Goal: Information Seeking & Learning: Learn about a topic

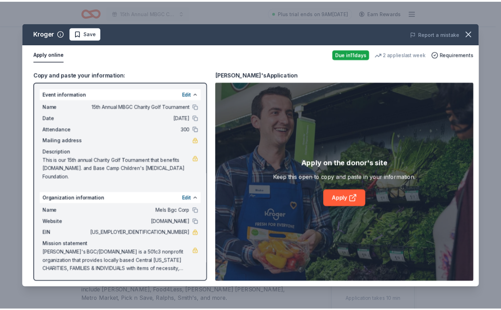
scroll to position [105, 0]
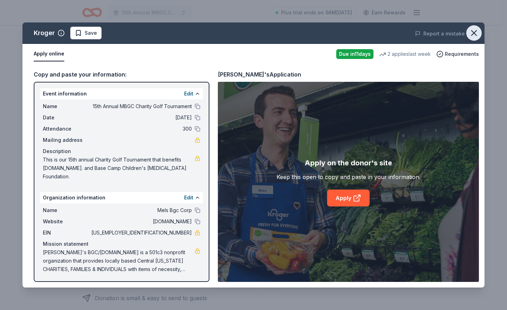
click at [469, 38] on icon "button" at bounding box center [474, 33] width 10 height 10
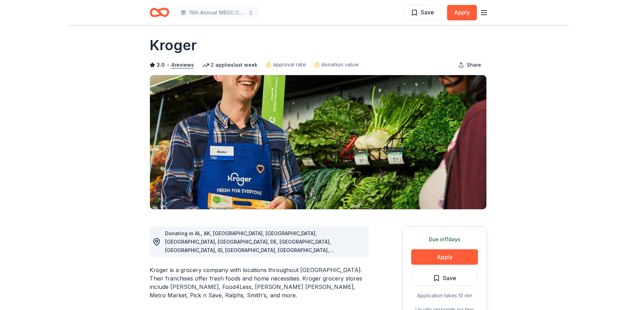
scroll to position [0, 0]
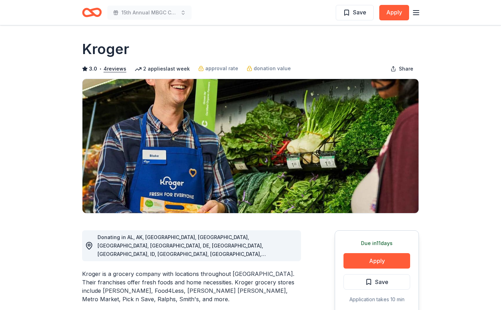
click at [90, 9] on icon "Home" at bounding box center [92, 12] width 20 height 17
click at [95, 14] on icon "Home" at bounding box center [95, 12] width 11 height 7
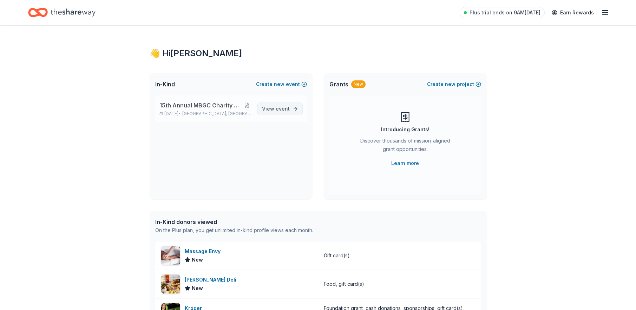
click at [262, 113] on span "View event" at bounding box center [276, 109] width 28 height 8
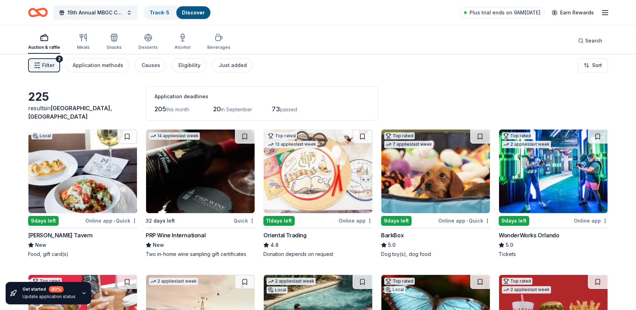
click at [112, 120] on span "[GEOGRAPHIC_DATA], [GEOGRAPHIC_DATA]" at bounding box center [70, 112] width 84 height 15
click at [506, 16] on icon "button" at bounding box center [605, 12] width 8 height 8
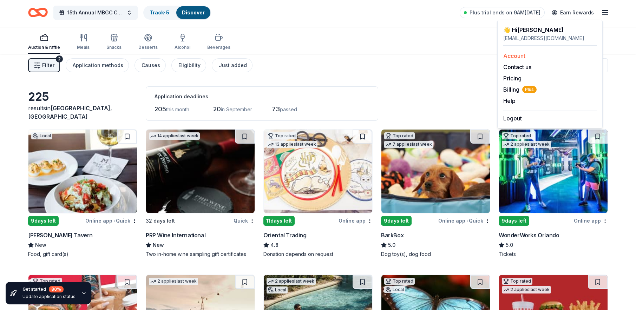
click at [506, 59] on link "Account" at bounding box center [514, 55] width 22 height 7
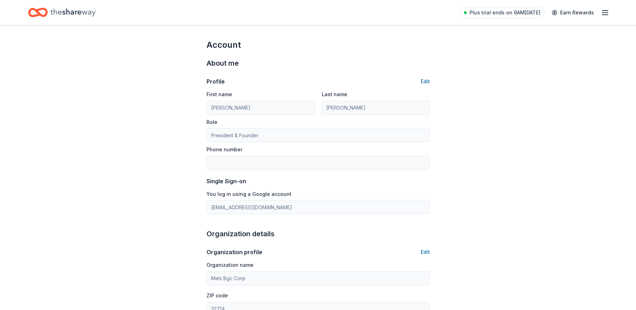
click at [48, 17] on icon "Home" at bounding box center [38, 12] width 20 height 17
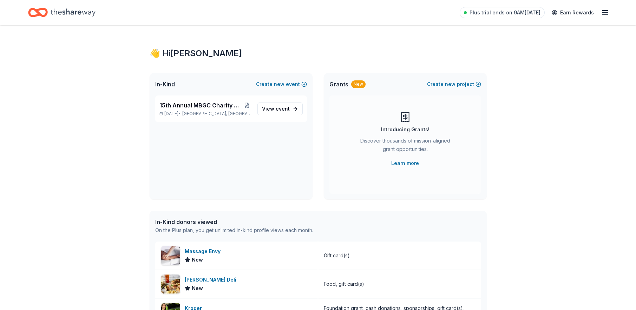
click at [75, 8] on icon "Home" at bounding box center [73, 12] width 45 height 14
click at [75, 13] on icon "Home" at bounding box center [73, 12] width 45 height 14
click at [47, 15] on icon "Home" at bounding box center [41, 12] width 11 height 7
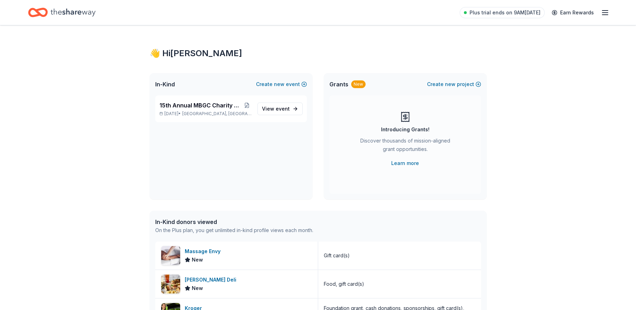
click at [47, 15] on icon "Home" at bounding box center [41, 12] width 11 height 7
click at [72, 10] on icon "Home" at bounding box center [73, 12] width 45 height 14
click at [72, 9] on icon "Home" at bounding box center [73, 12] width 45 height 14
click at [506, 13] on icon "button" at bounding box center [605, 12] width 8 height 8
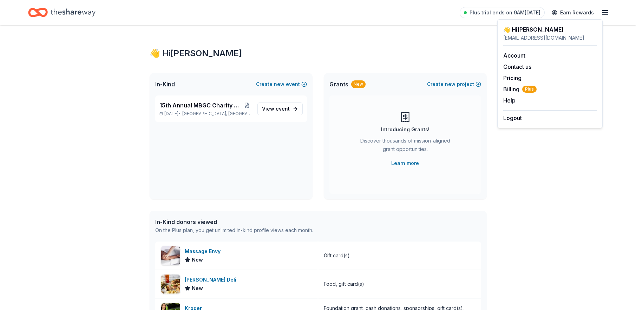
click at [349, 59] on div "👋 Hi [PERSON_NAME]" at bounding box center [318, 53] width 337 height 11
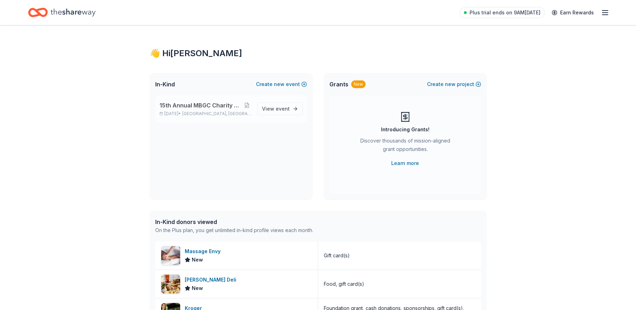
click at [190, 117] on p "[DATE] • [GEOGRAPHIC_DATA], [GEOGRAPHIC_DATA]" at bounding box center [205, 114] width 92 height 6
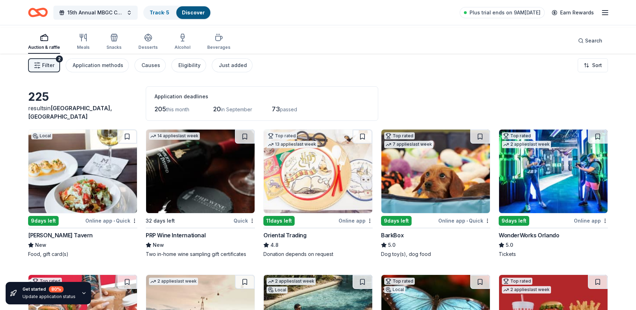
click at [54, 70] on span "Filter" at bounding box center [48, 65] width 12 height 8
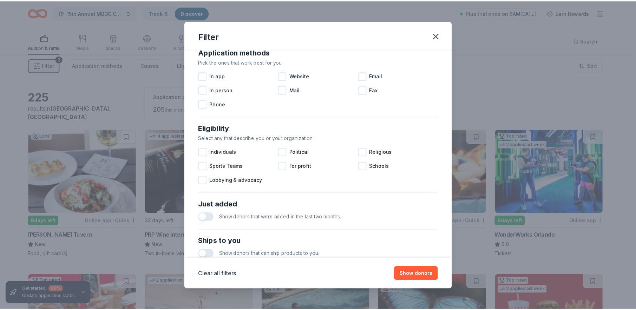
scroll to position [140, 0]
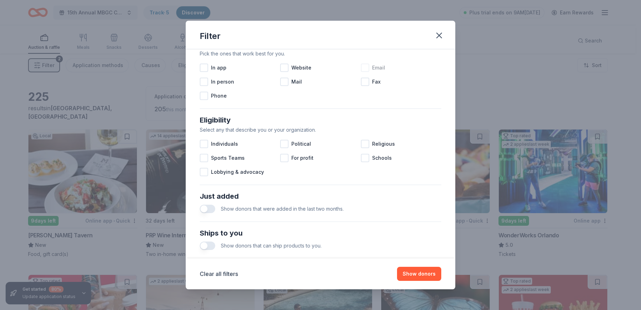
click at [369, 72] on div at bounding box center [365, 68] width 8 height 8
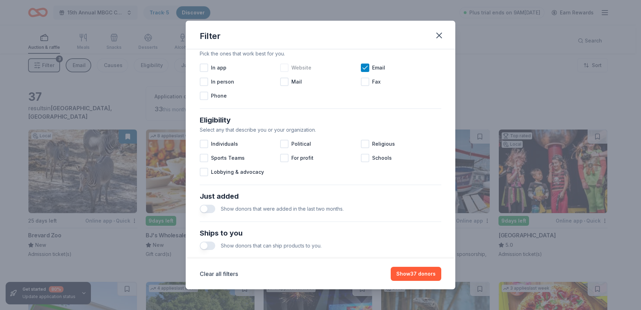
click at [280, 72] on div at bounding box center [284, 68] width 8 height 8
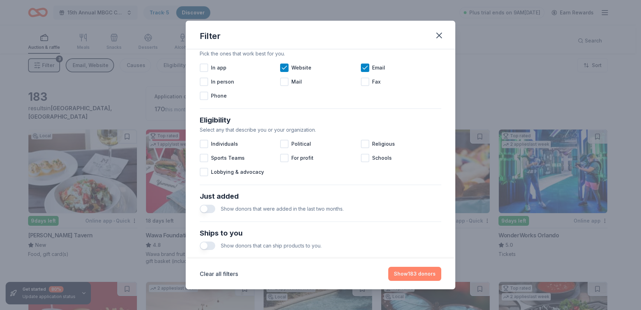
click at [441, 270] on button "Show 183 donors" at bounding box center [414, 274] width 53 height 14
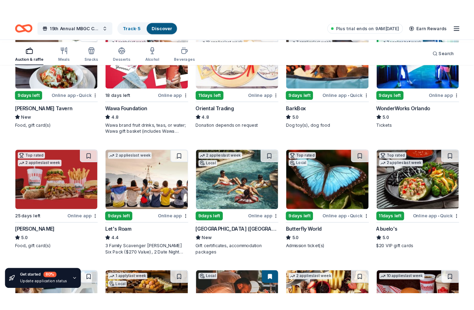
scroll to position [127, 0]
